Goal: Task Accomplishment & Management: Manage account settings

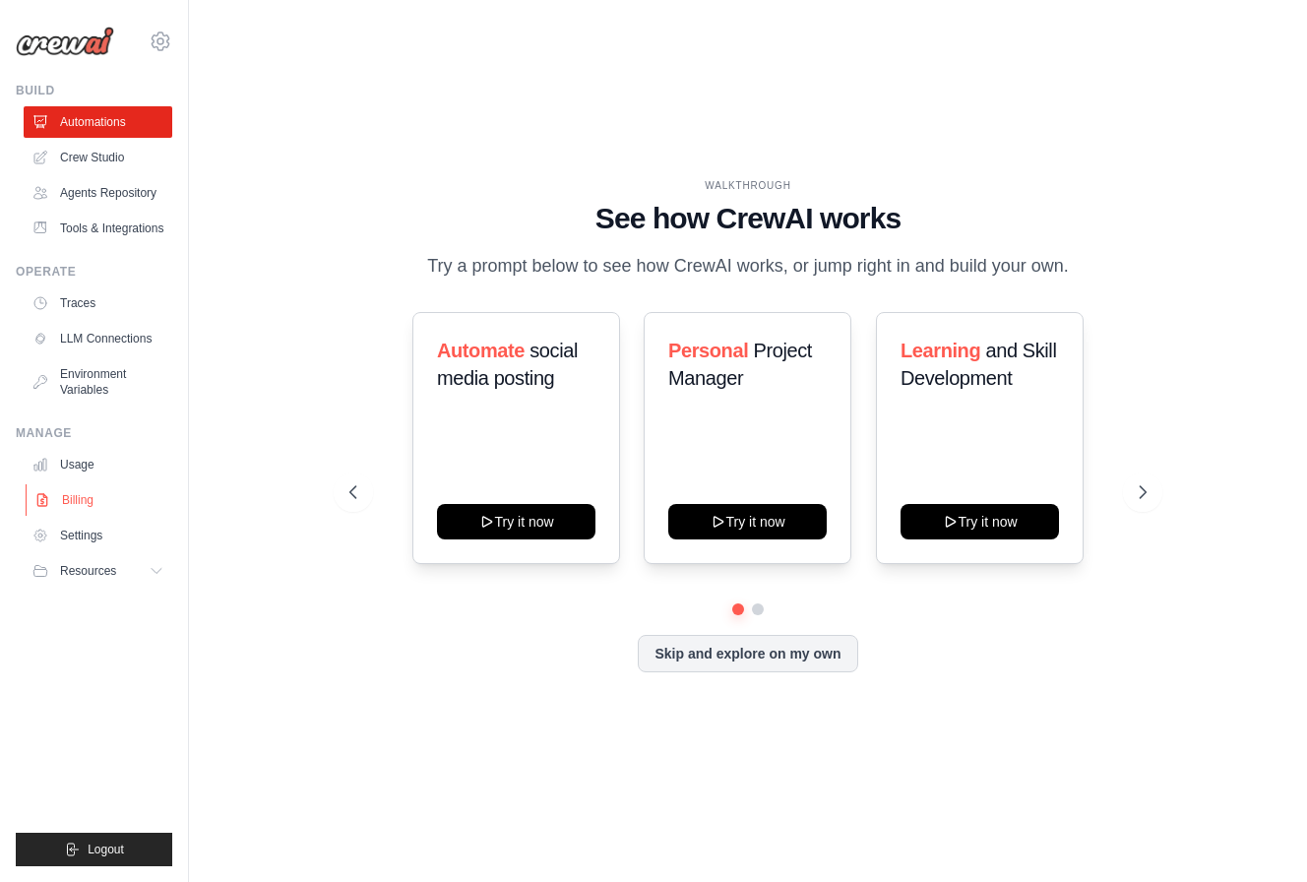
click at [71, 508] on link "Billing" at bounding box center [100, 499] width 149 height 31
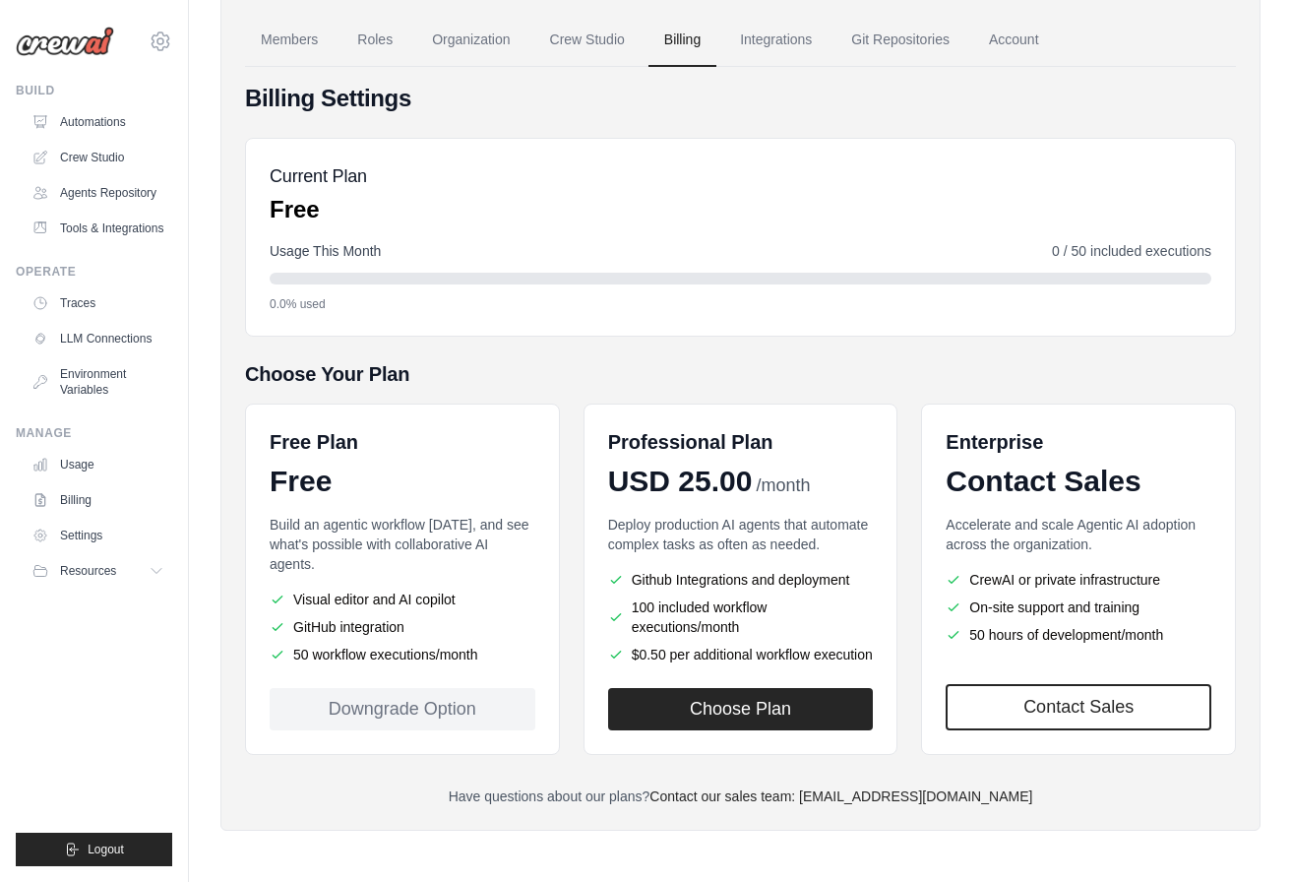
scroll to position [129, 0]
click at [388, 714] on div "Downgrade Option" at bounding box center [403, 709] width 266 height 42
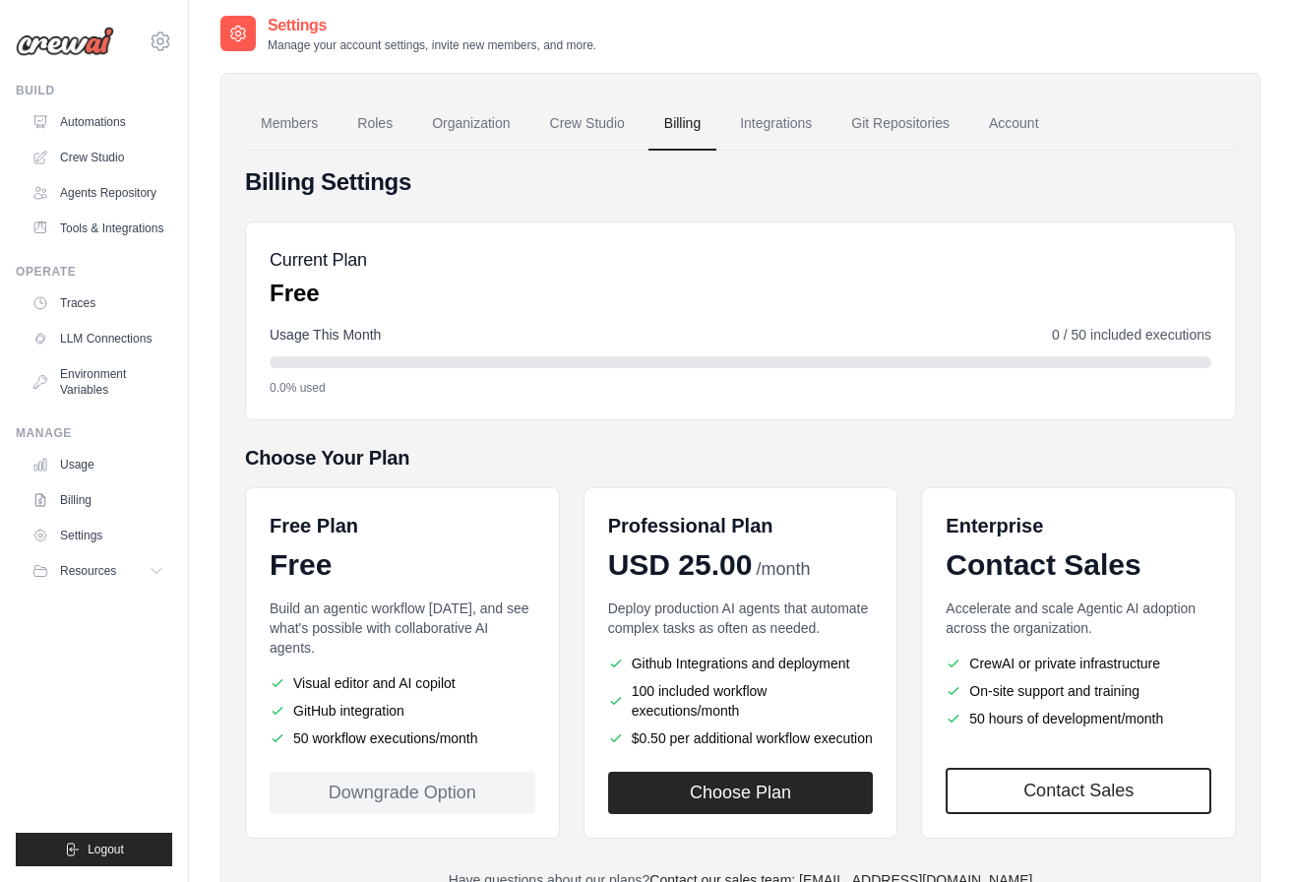
scroll to position [0, 0]
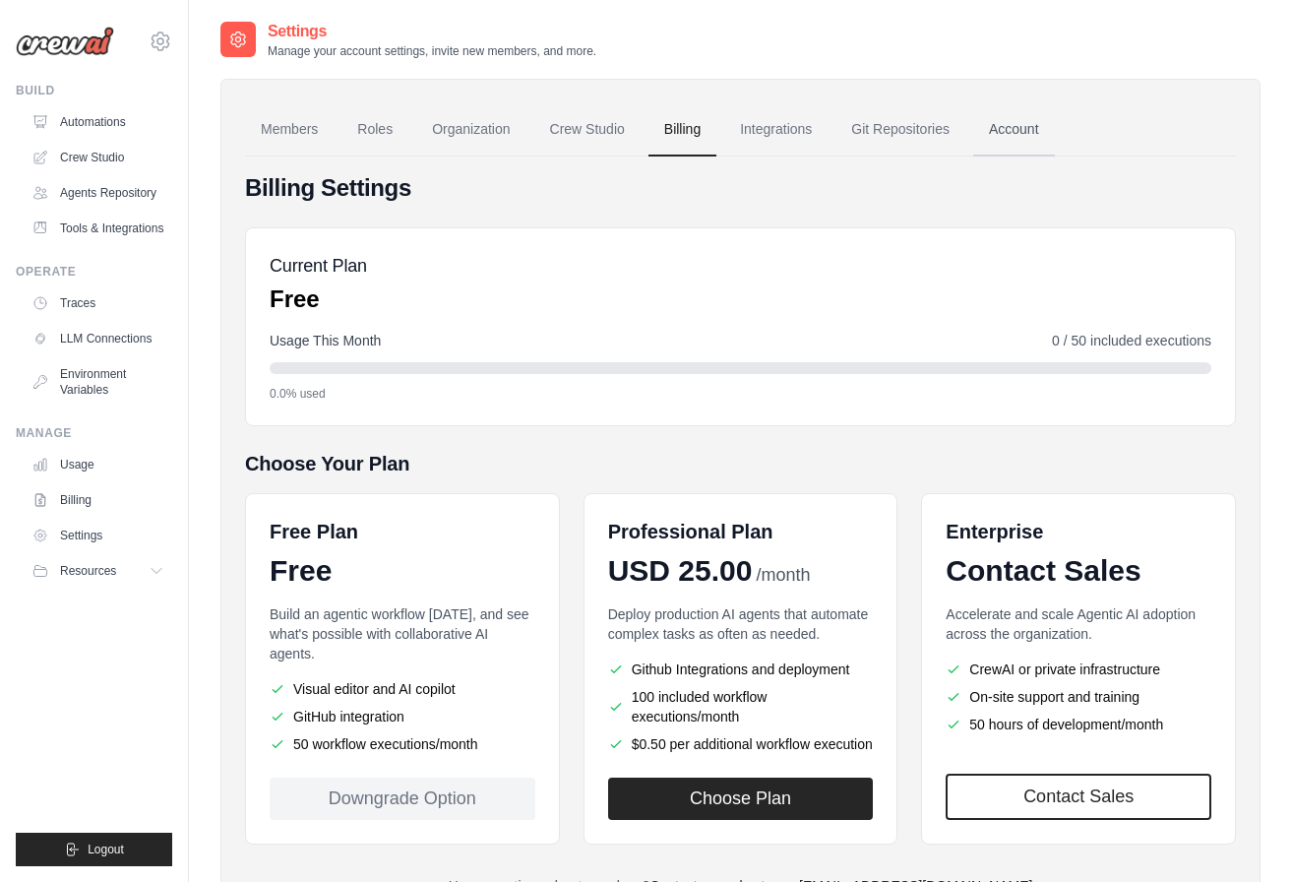
click at [1031, 145] on link "Account" at bounding box center [1014, 129] width 82 height 53
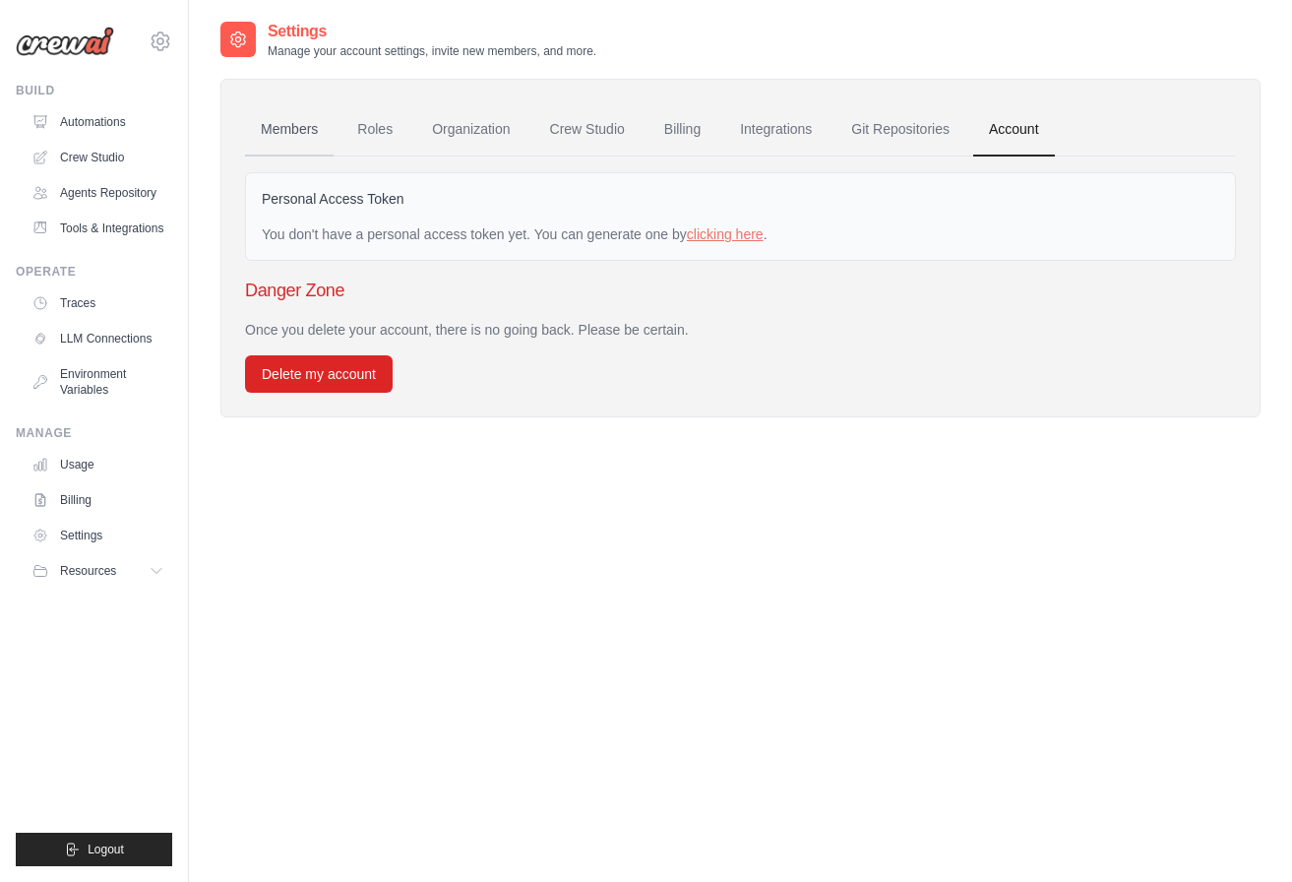
click at [278, 122] on link "Members" at bounding box center [289, 129] width 89 height 53
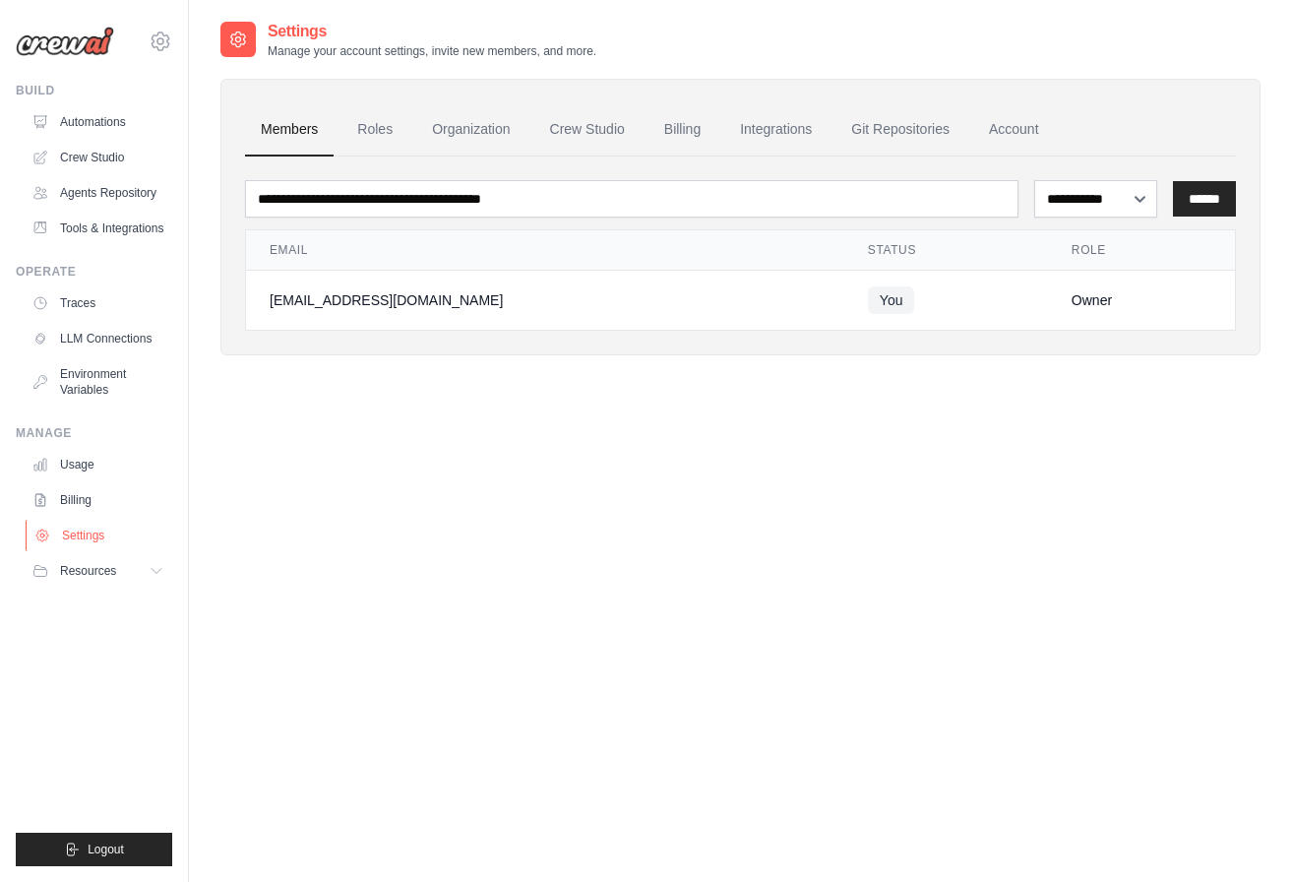
click at [98, 542] on link "Settings" at bounding box center [100, 535] width 149 height 31
click at [79, 516] on link "Billing" at bounding box center [100, 499] width 149 height 31
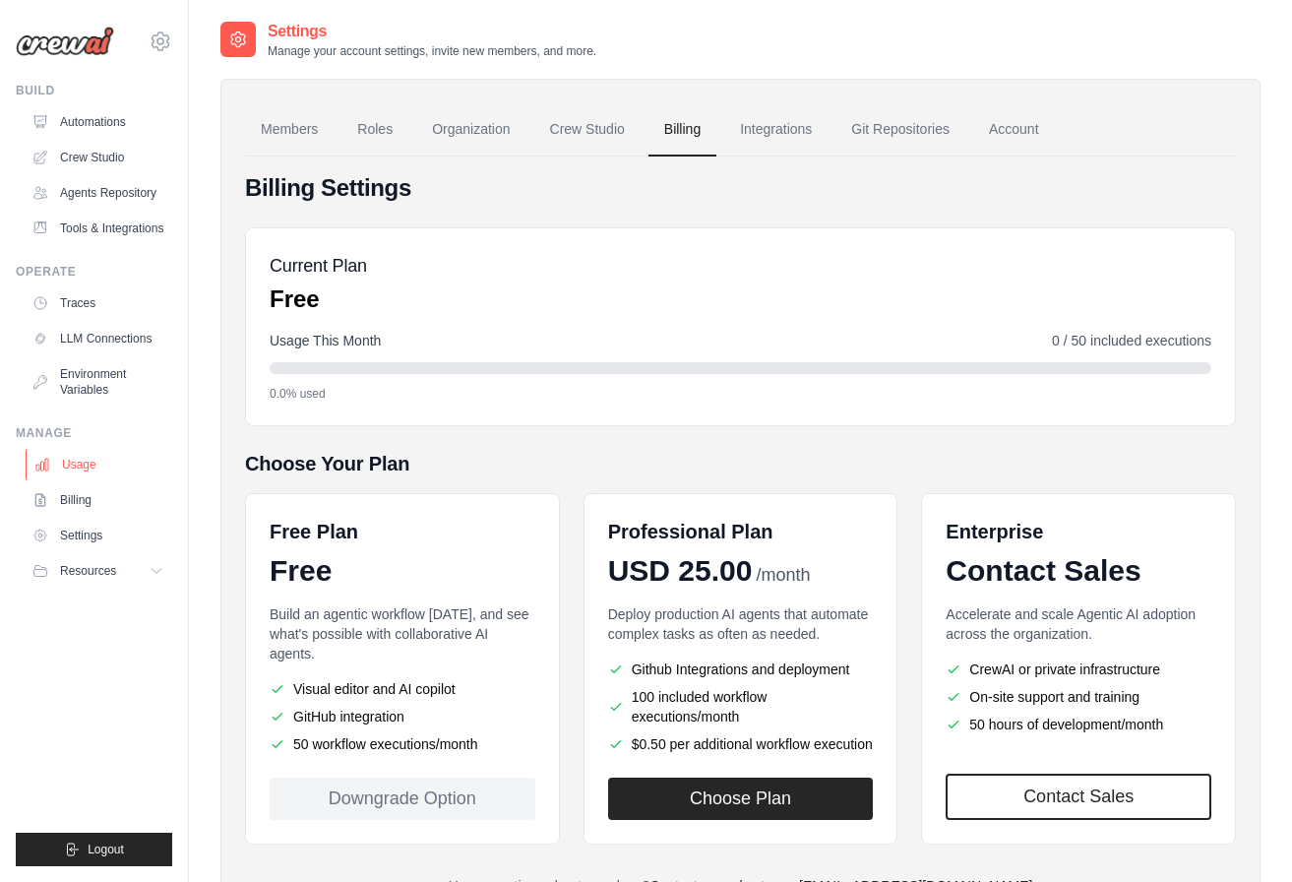
click at [77, 480] on link "Usage" at bounding box center [100, 464] width 149 height 31
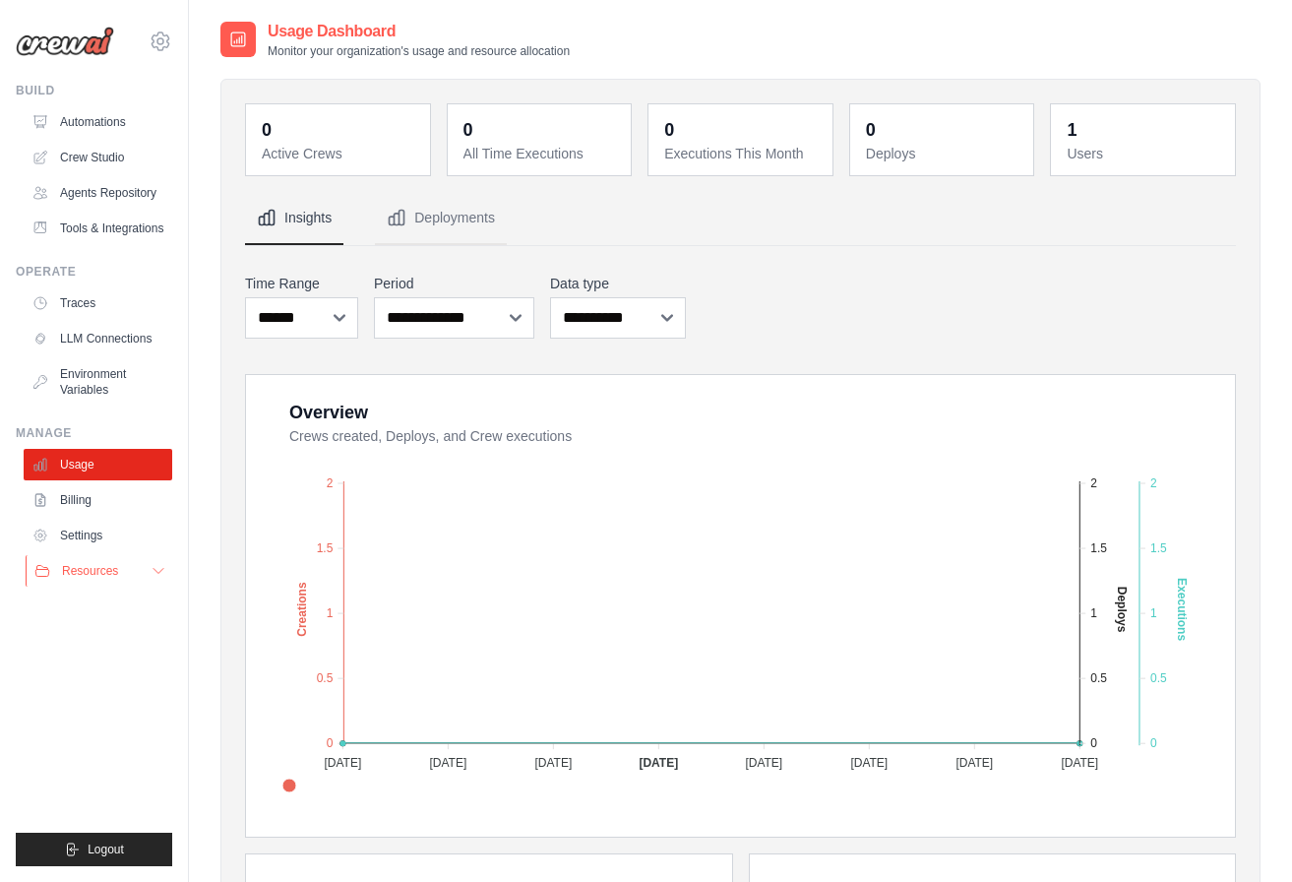
click at [78, 587] on button "Resources" at bounding box center [100, 570] width 149 height 31
click at [61, 512] on link "Billing" at bounding box center [100, 499] width 149 height 31
